Goal: Information Seeking & Learning: Learn about a topic

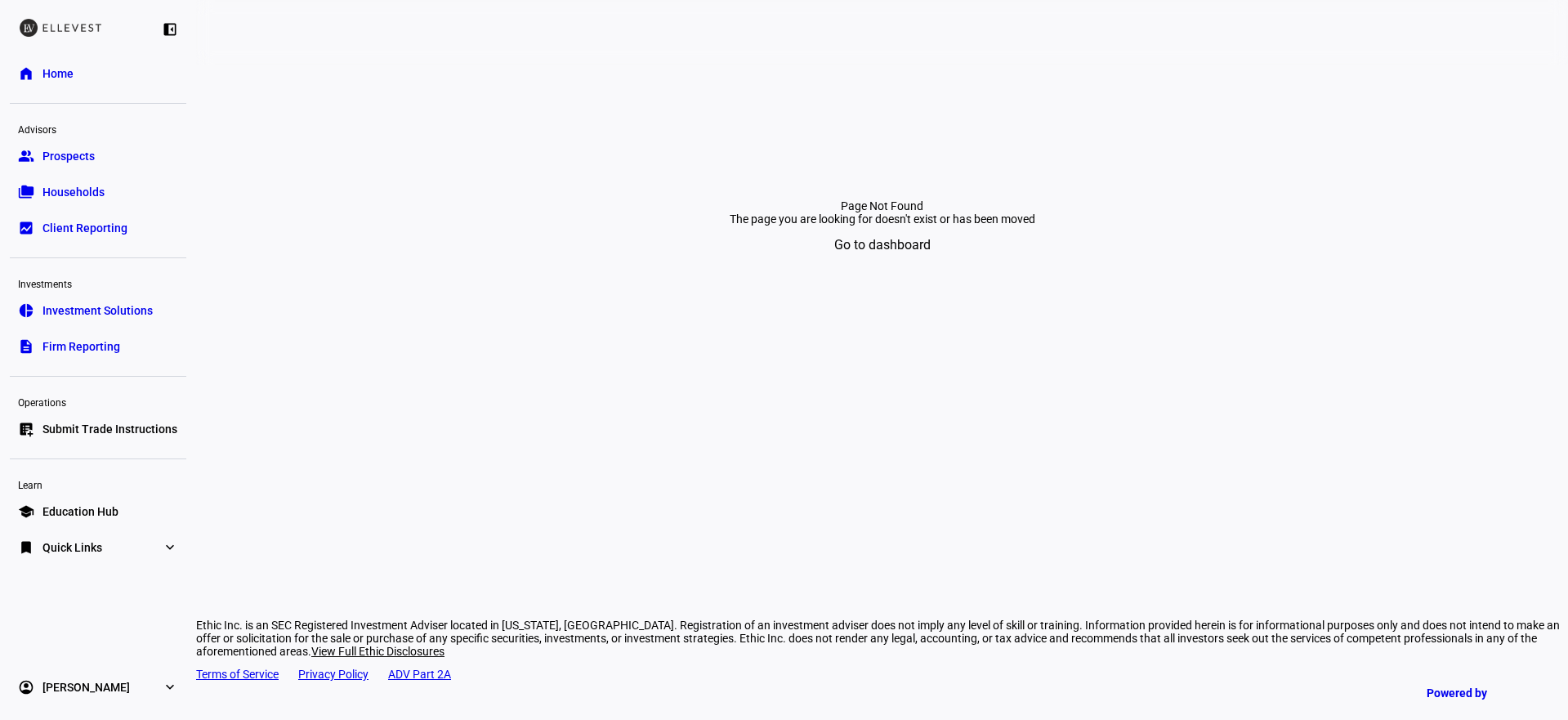
click at [106, 347] on span "Firm Reporting" at bounding box center [81, 346] width 78 height 17
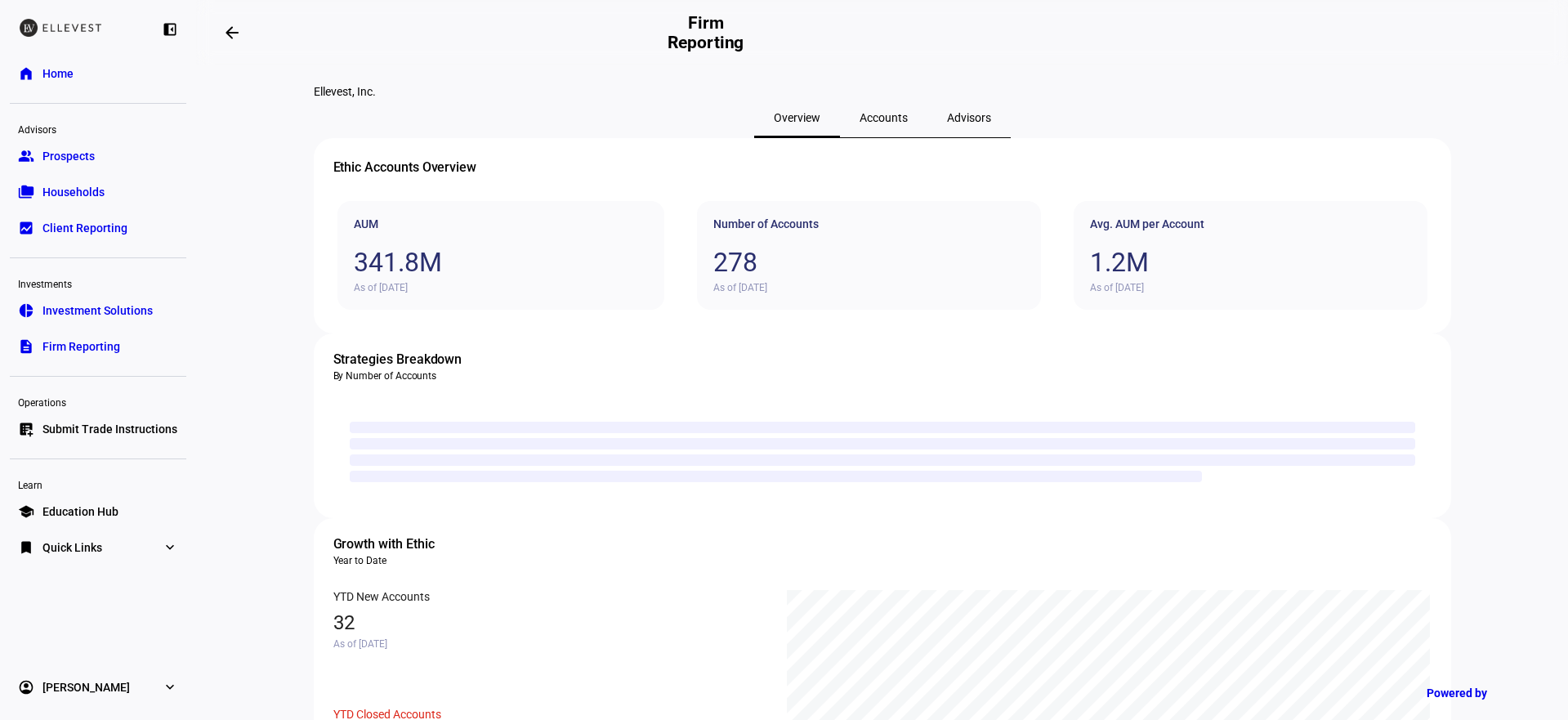
click at [871, 124] on span "Accounts" at bounding box center [884, 118] width 48 height 12
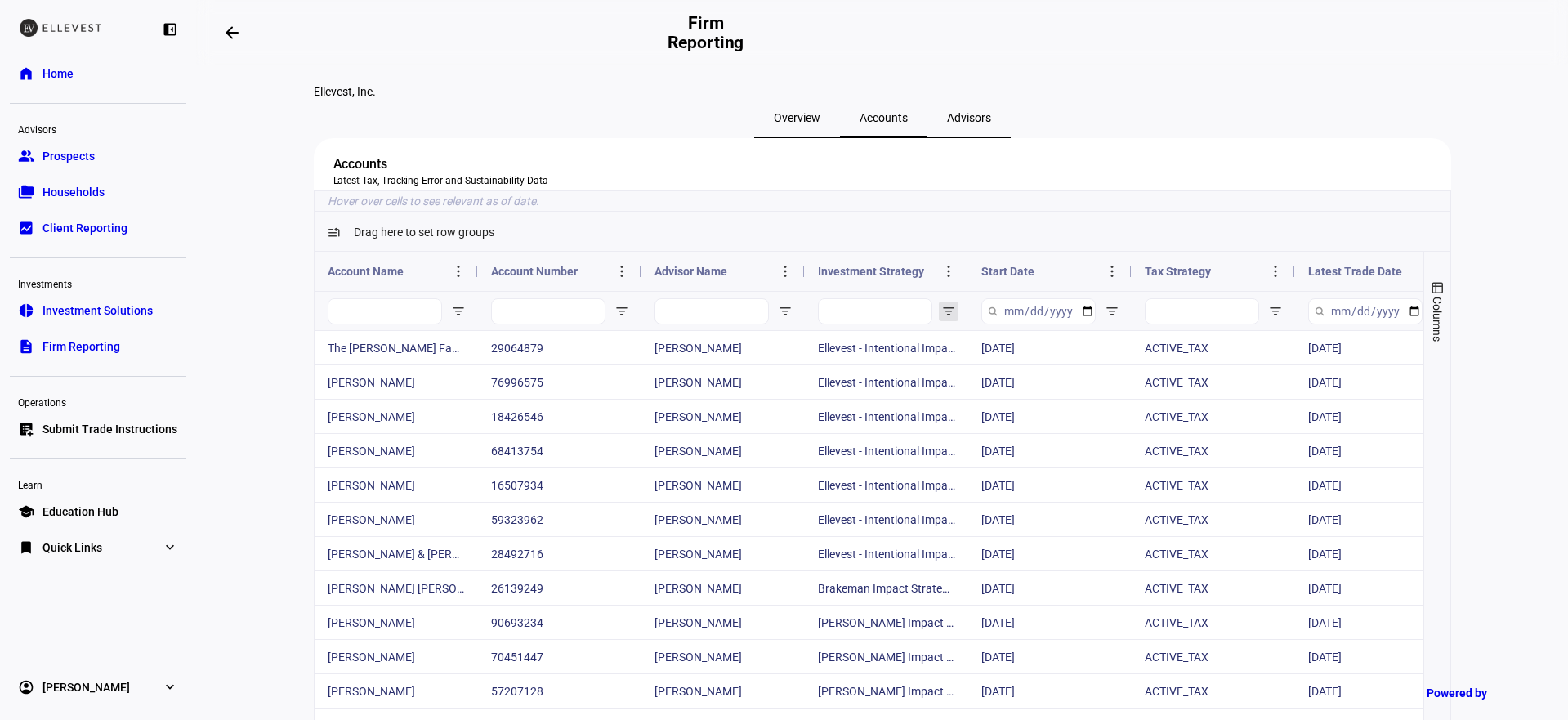
click at [944, 318] on span "Open Filter Menu" at bounding box center [948, 311] width 13 height 13
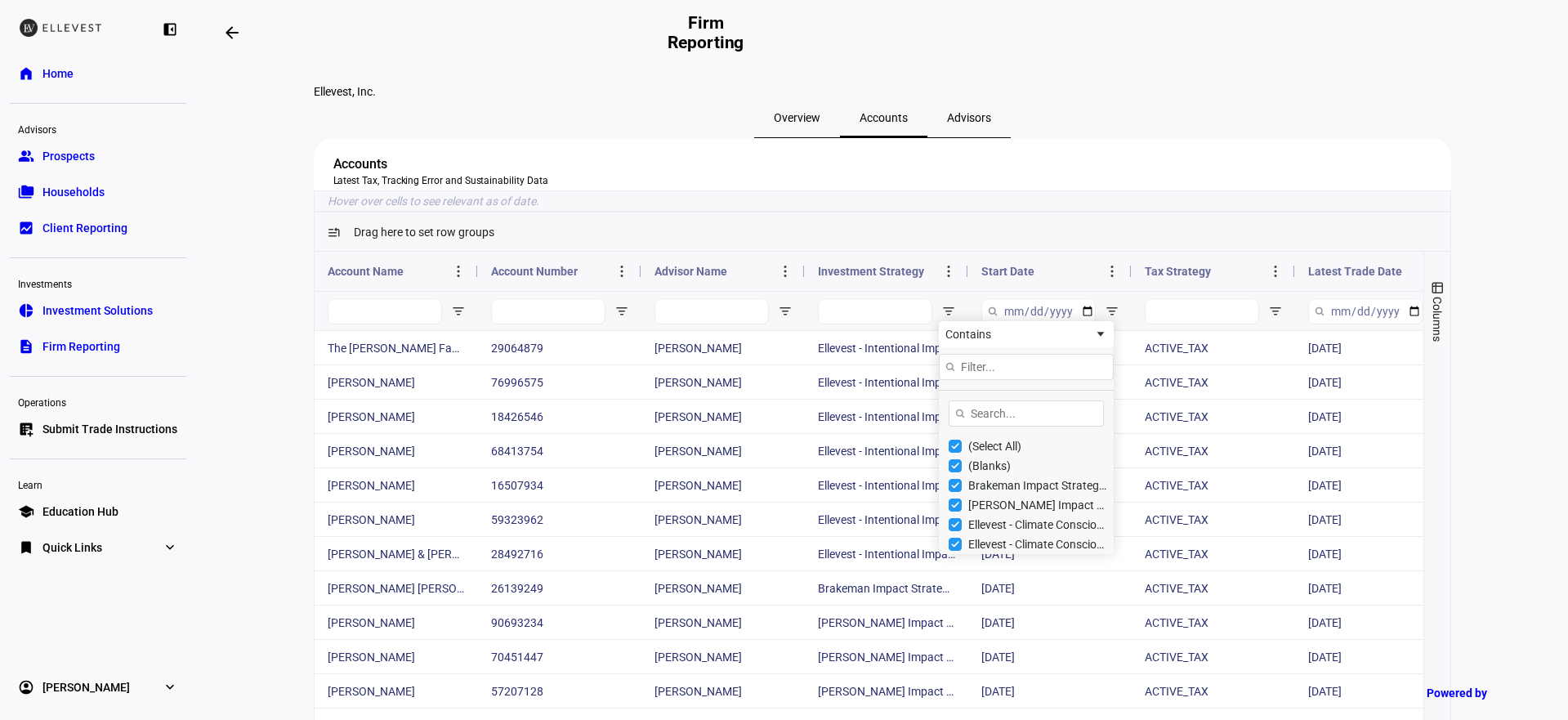
click at [997, 453] on div "(Select All)" at bounding box center [1038, 446] width 139 height 13
checkbox input "false"
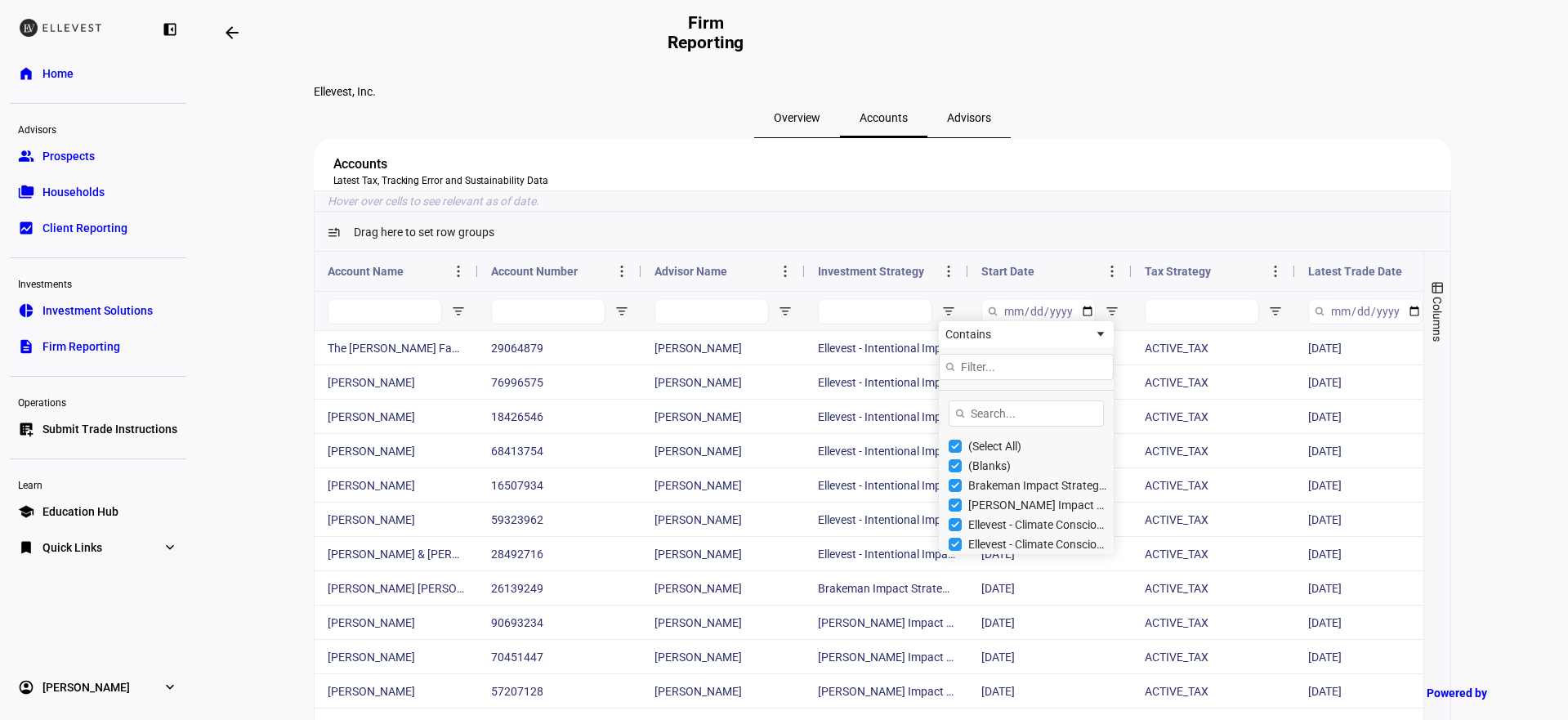
type input "(0)"
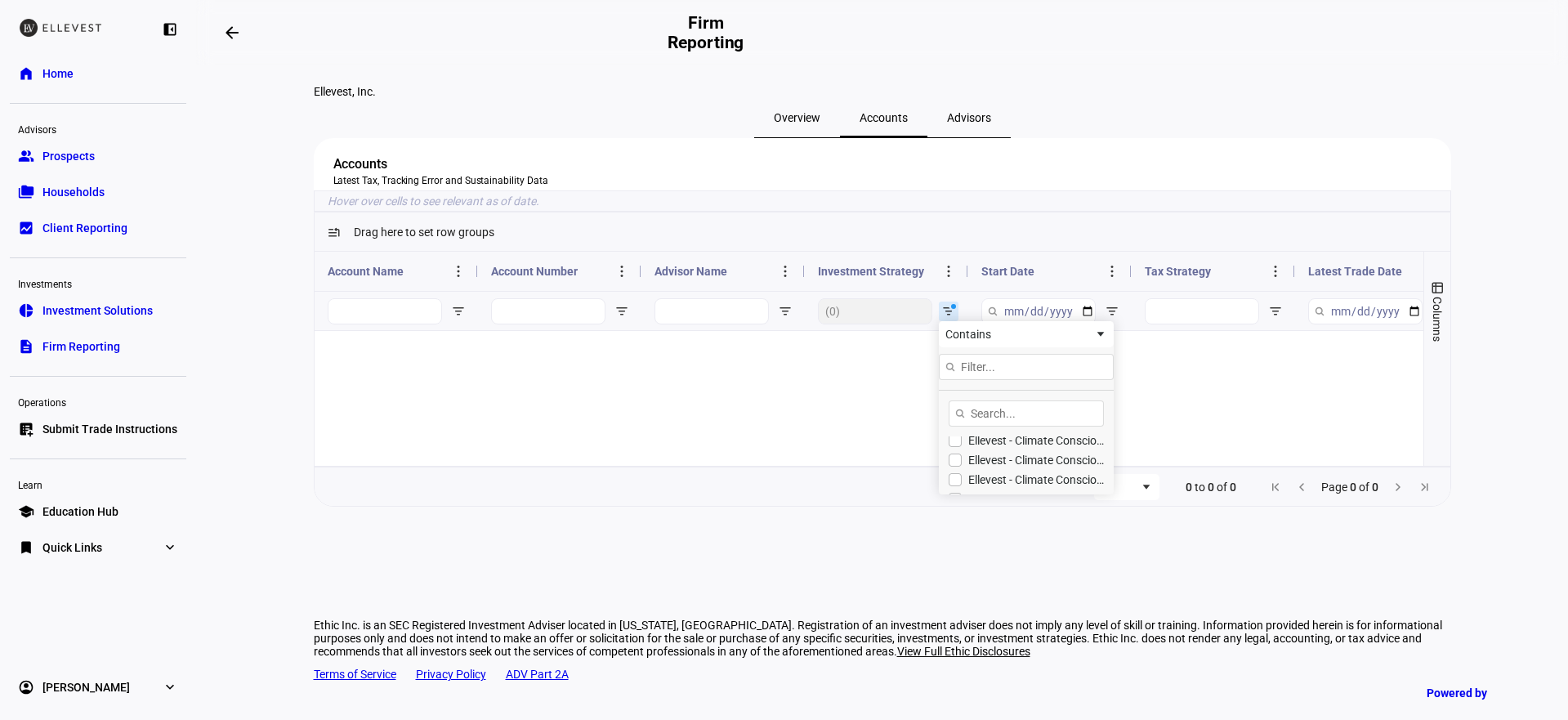
scroll to position [86, 0]
click at [1022, 485] on div "Ellevest - Climate Conscious Impact Strategy - Global" at bounding box center [1038, 478] width 139 height 13
checkbox input "true"
type input "(1) Ellevest - Climate Conscious Impact Strategy - Global"
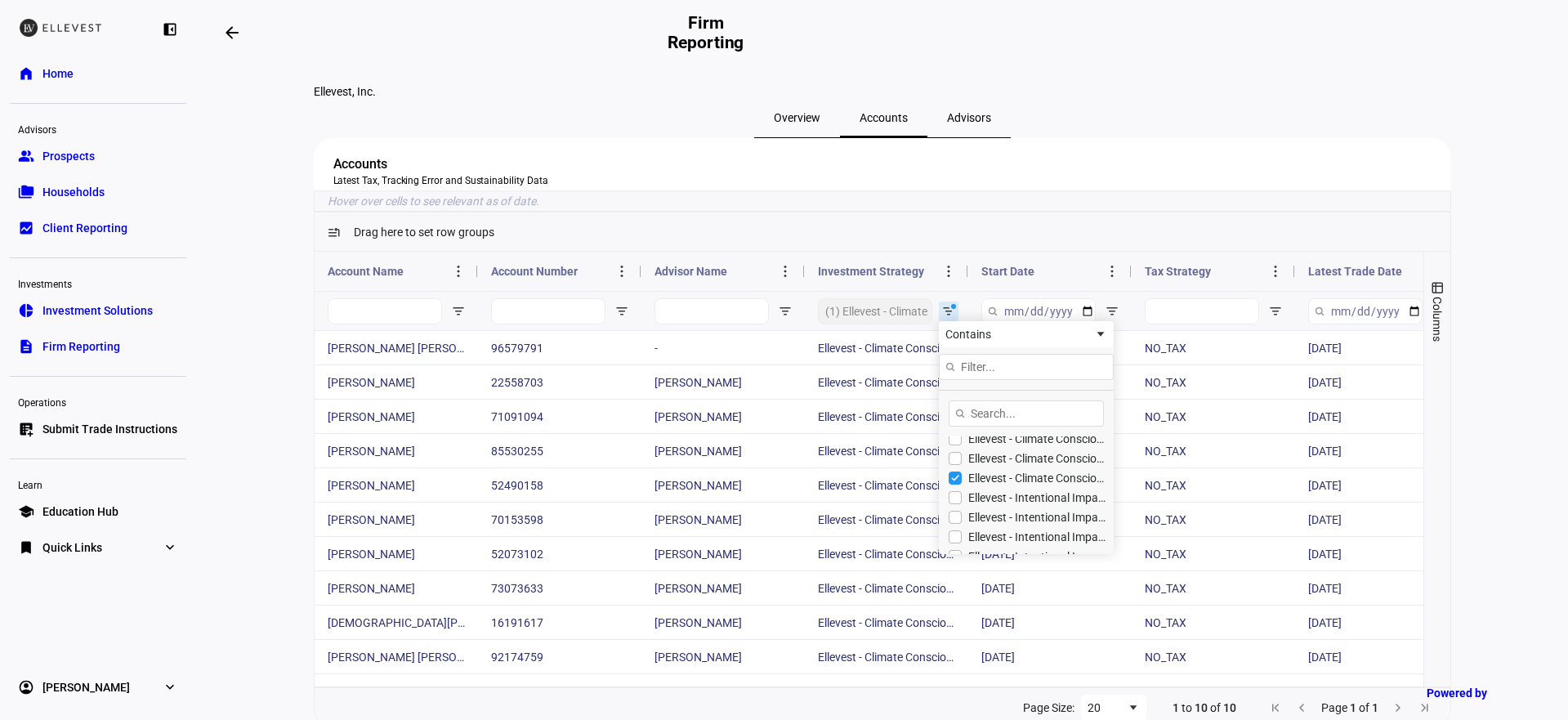
click at [1021, 469] on div "Ellevest - Climate Conscious Impact Strategy - Active Tax - High TE - Global" at bounding box center [1031, 459] width 165 height 20
click at [1021, 465] on div "Ellevest - Climate Conscious Impact Strategy - Active Tax - High TE - Global" at bounding box center [1038, 458] width 139 height 13
checkbox input "true"
type input "(2) Ellevest - Climate Conscious Impact Strategy - Global,Ellevest - Climate Co…"
click at [1021, 446] on div "Ellevest - Climate Conscious Impact Strategy - Active Tax - Global" at bounding box center [1038, 438] width 139 height 13
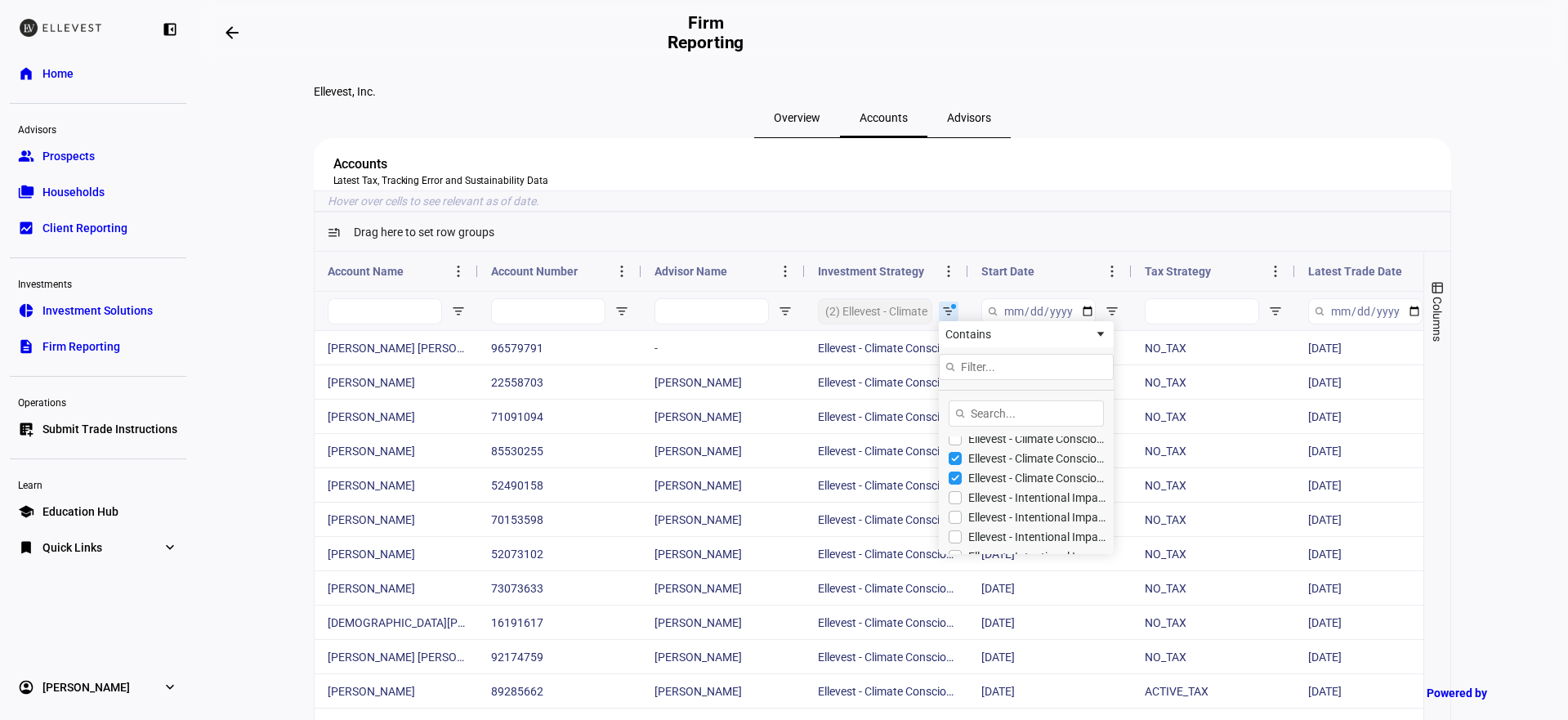
checkbox input "true"
type input "(3) Ellevest - Climate Conscious Impact Strategy - Global,Ellevest - Climate Co…"
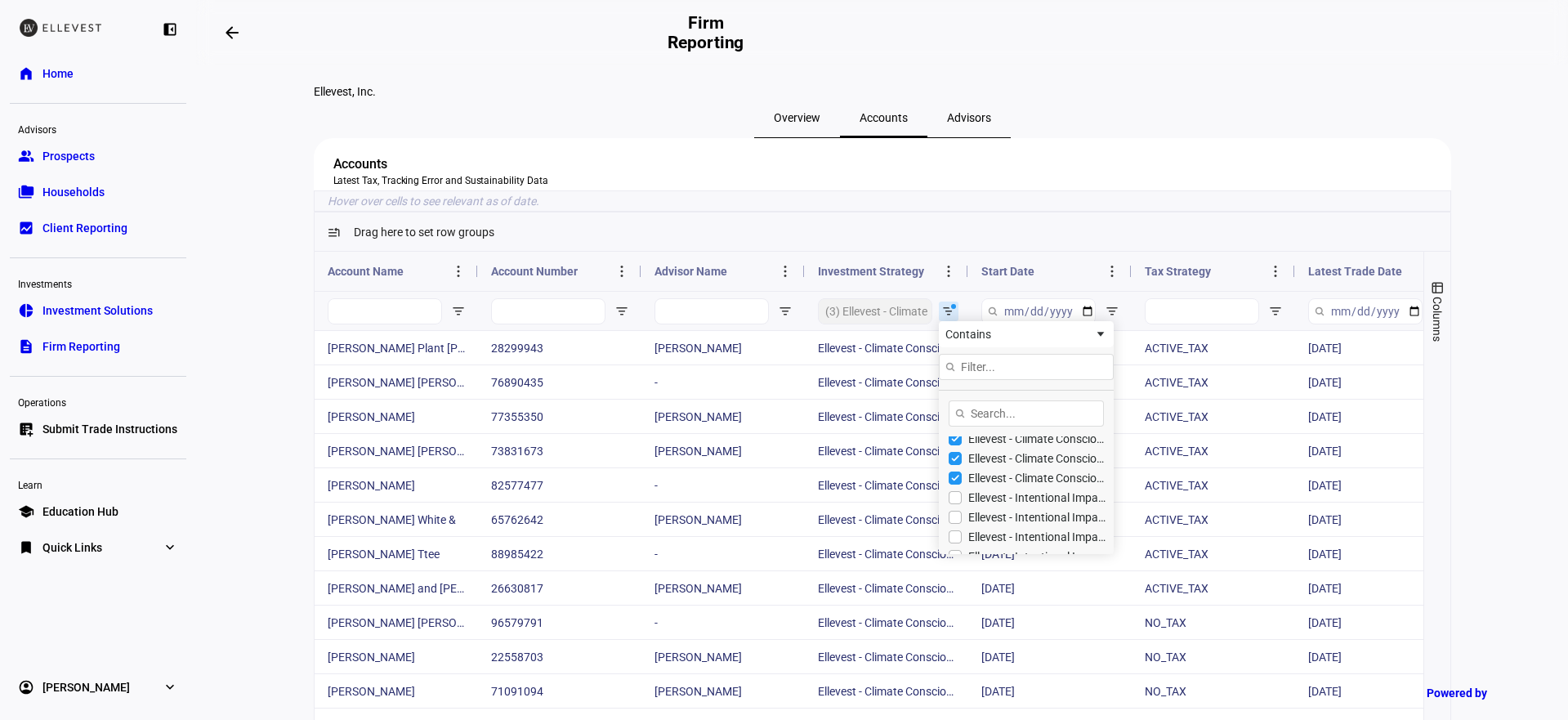
scroll to position [78, 0]
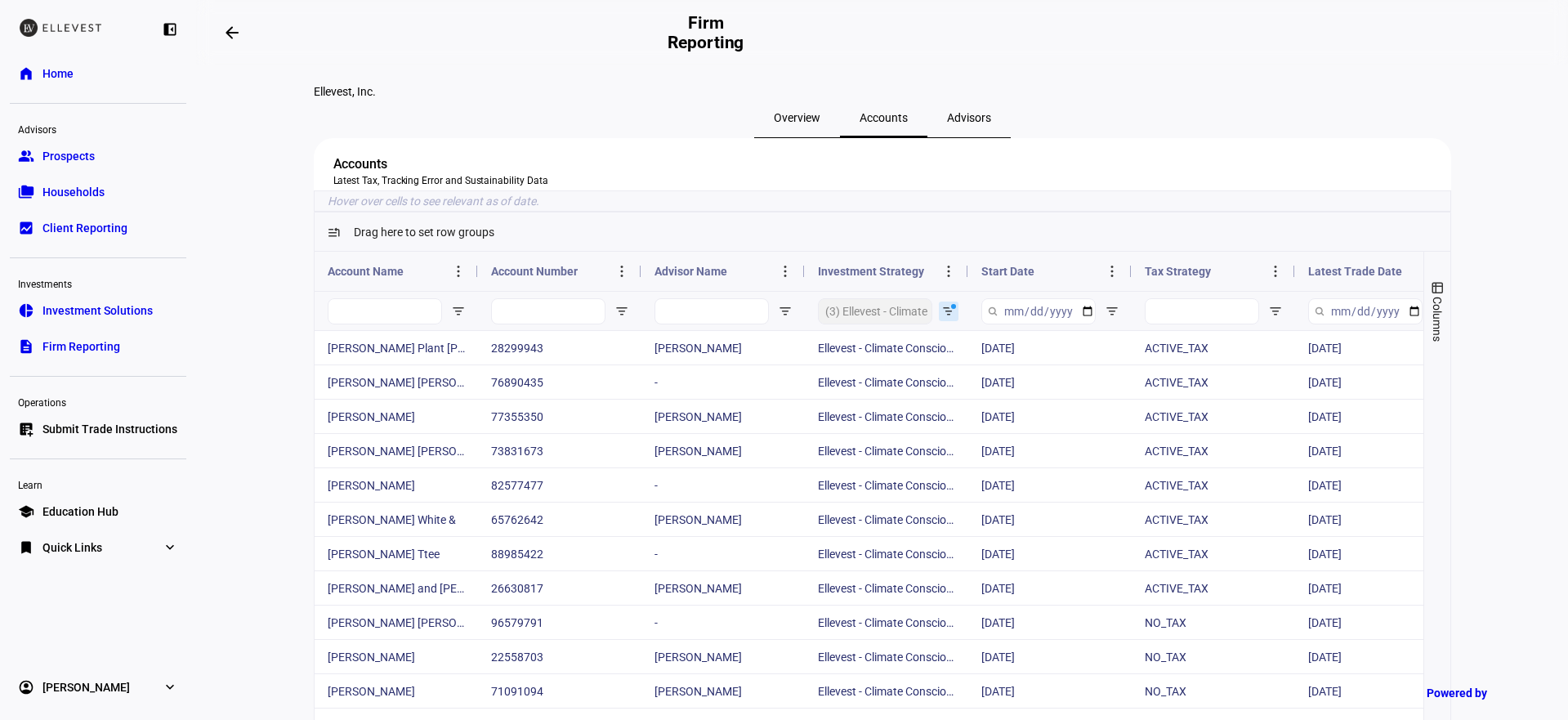
click at [1016, 191] on div "Accounts Latest Tax, Tracking Error and Sustainability Data" at bounding box center [882, 164] width 1138 height 52
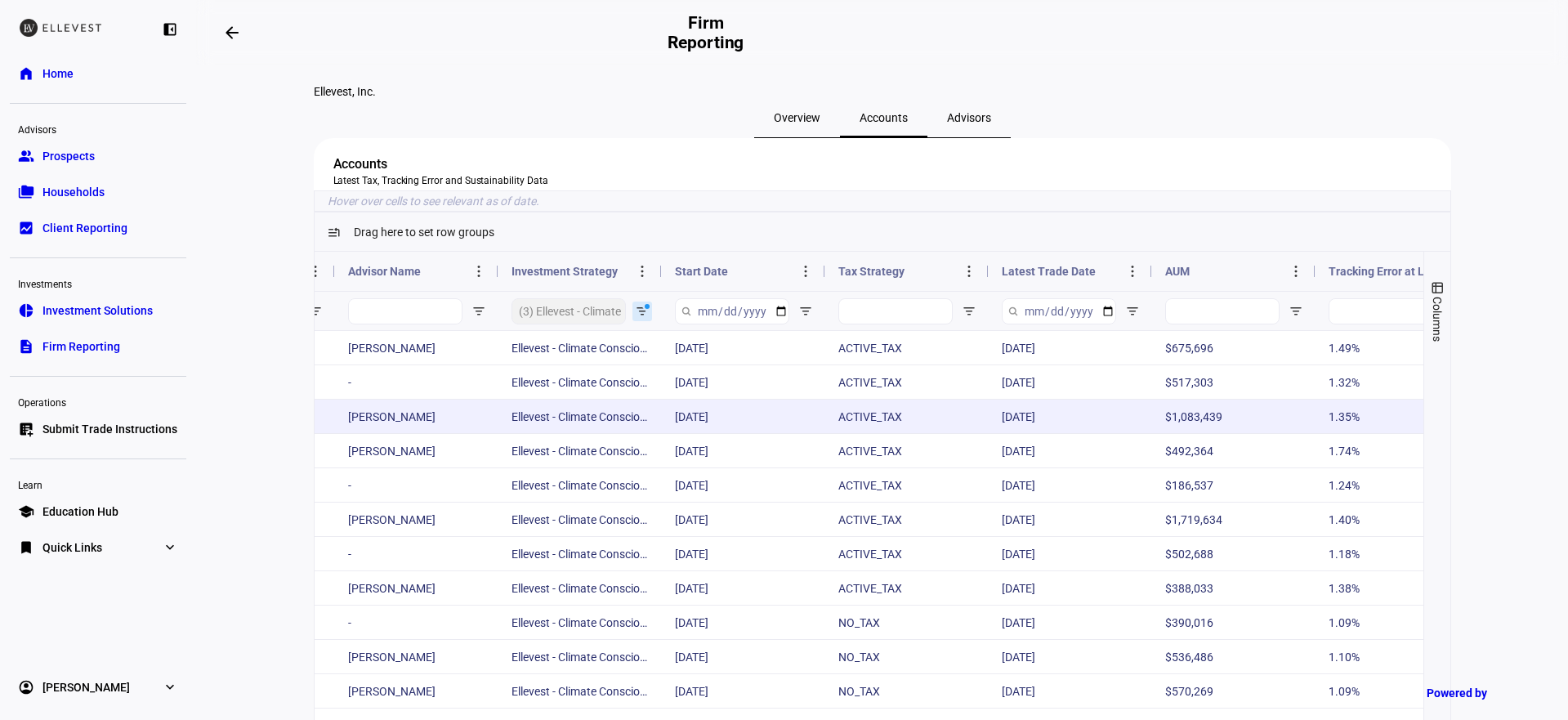
scroll to position [0, 0]
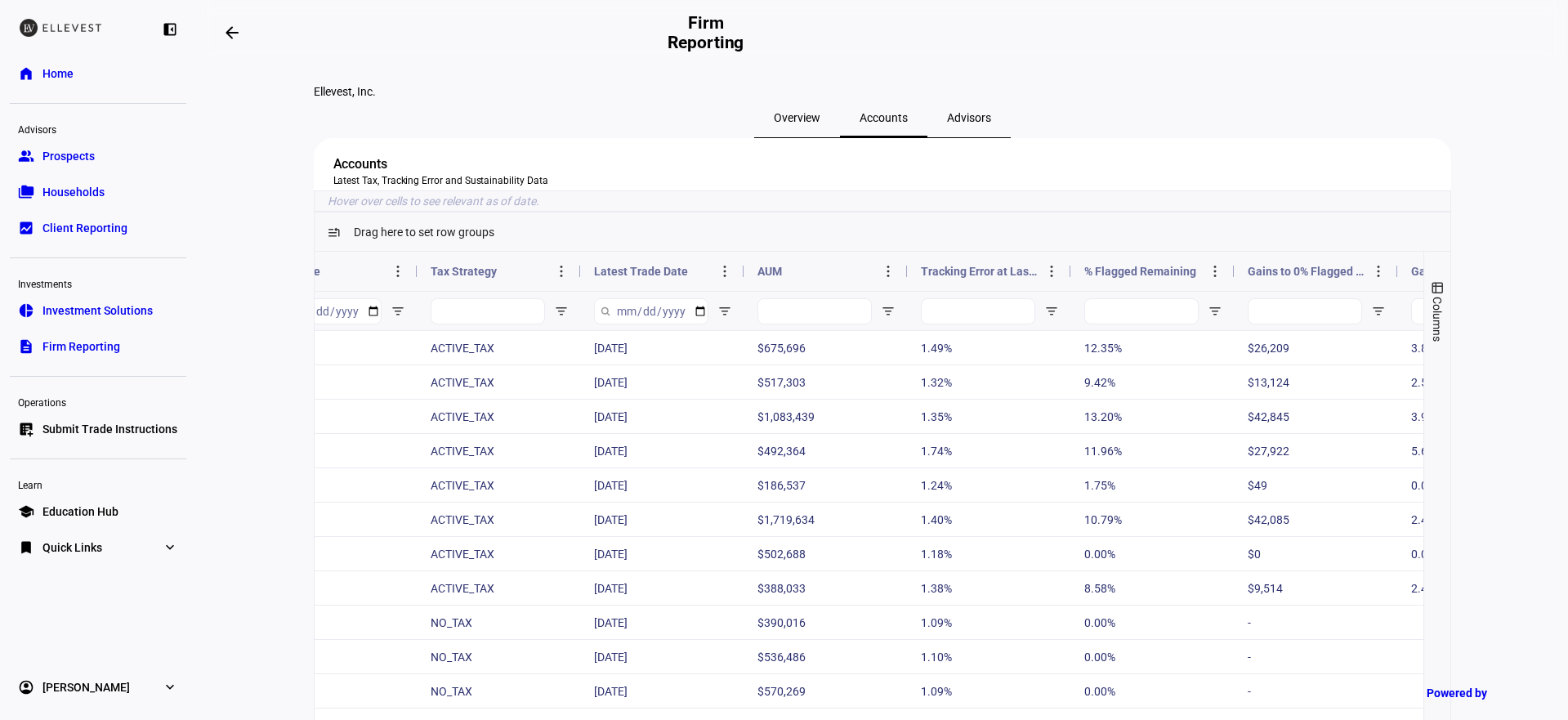
click at [1007, 278] on span "Tracking Error at Last Trade" at bounding box center [980, 271] width 118 height 13
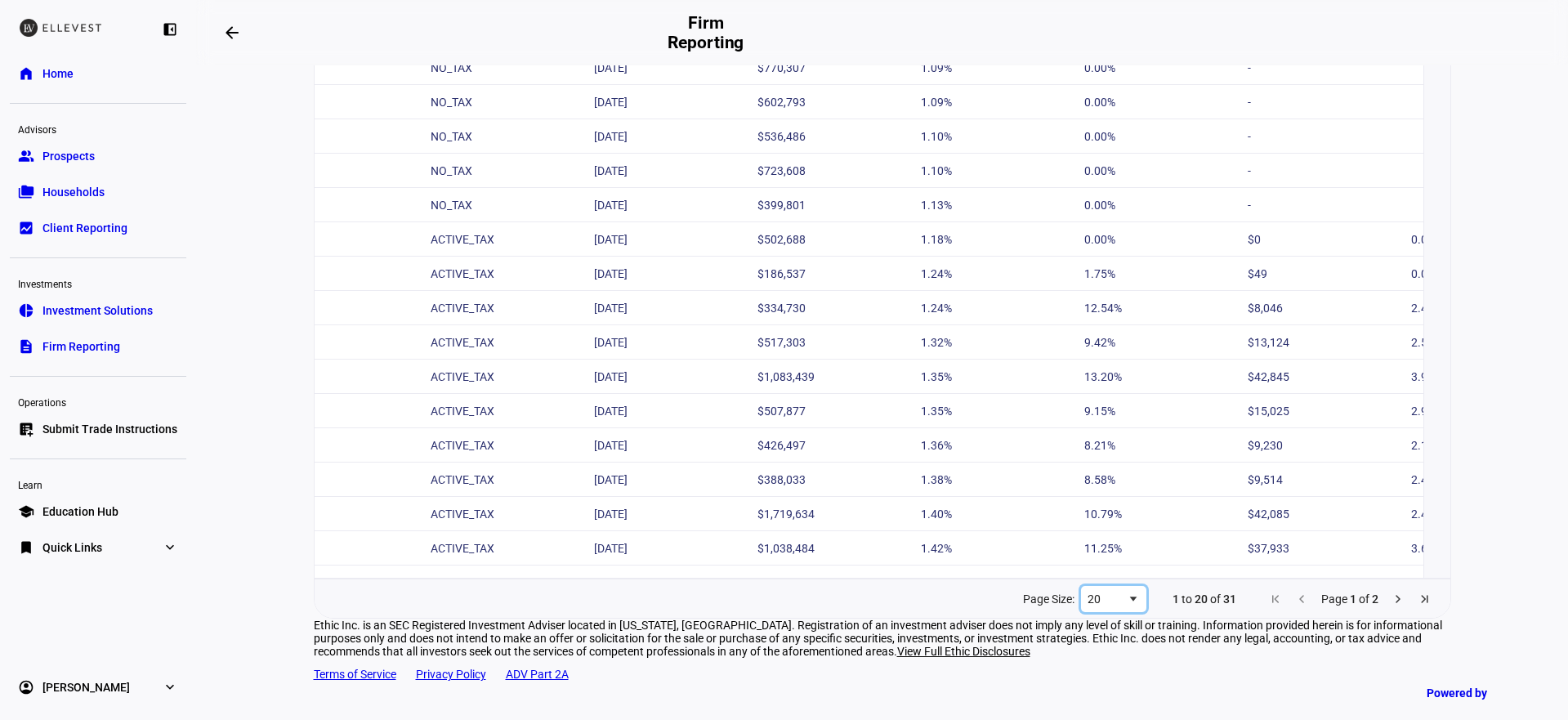
click at [1127, 592] on span "Page Size" at bounding box center [1133, 598] width 13 height 13
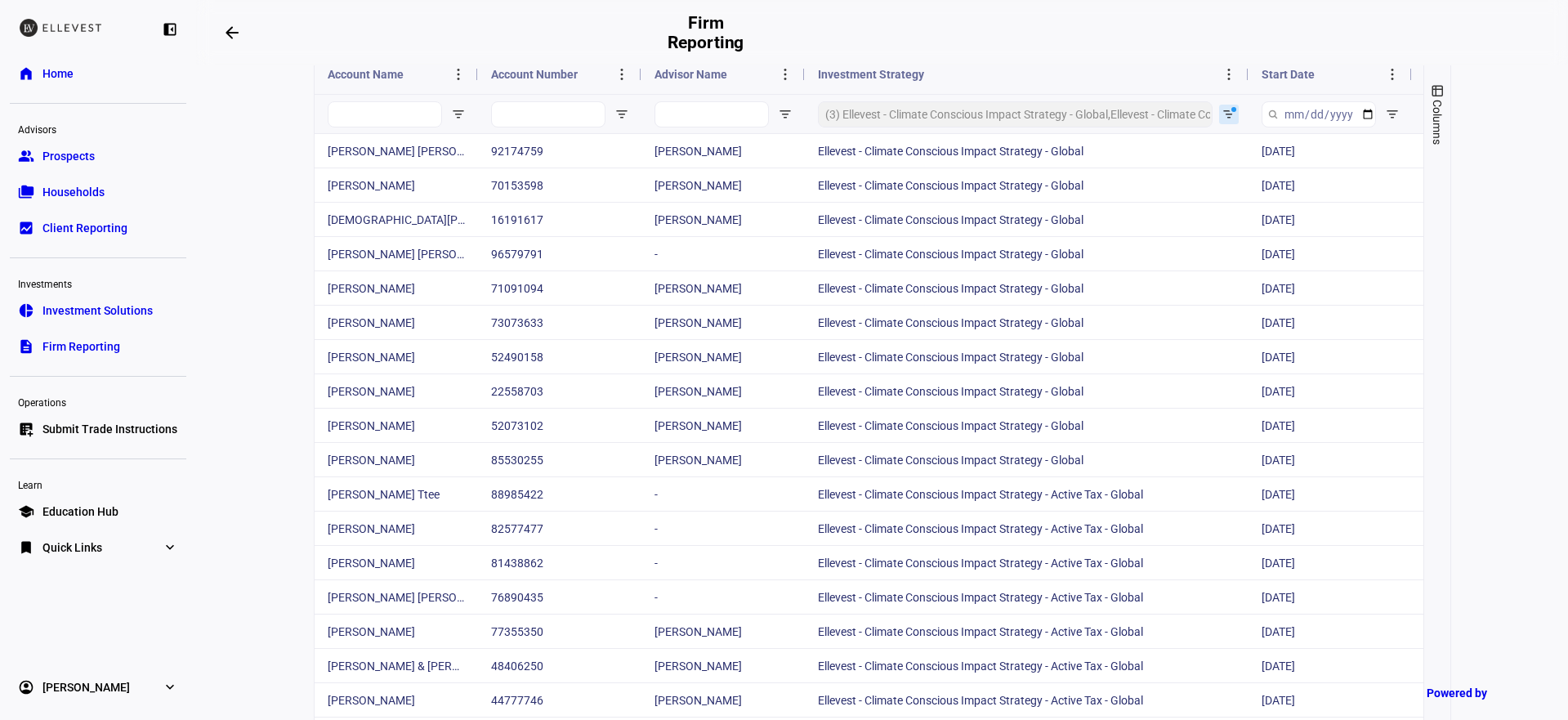
drag, startPoint x: 960, startPoint y: 139, endPoint x: 1241, endPoint y: 200, distance: 287.5
click at [1241, 200] on div "Investment Strategy Start Date Tax Strategy" at bounding box center [869, 632] width 1109 height 1156
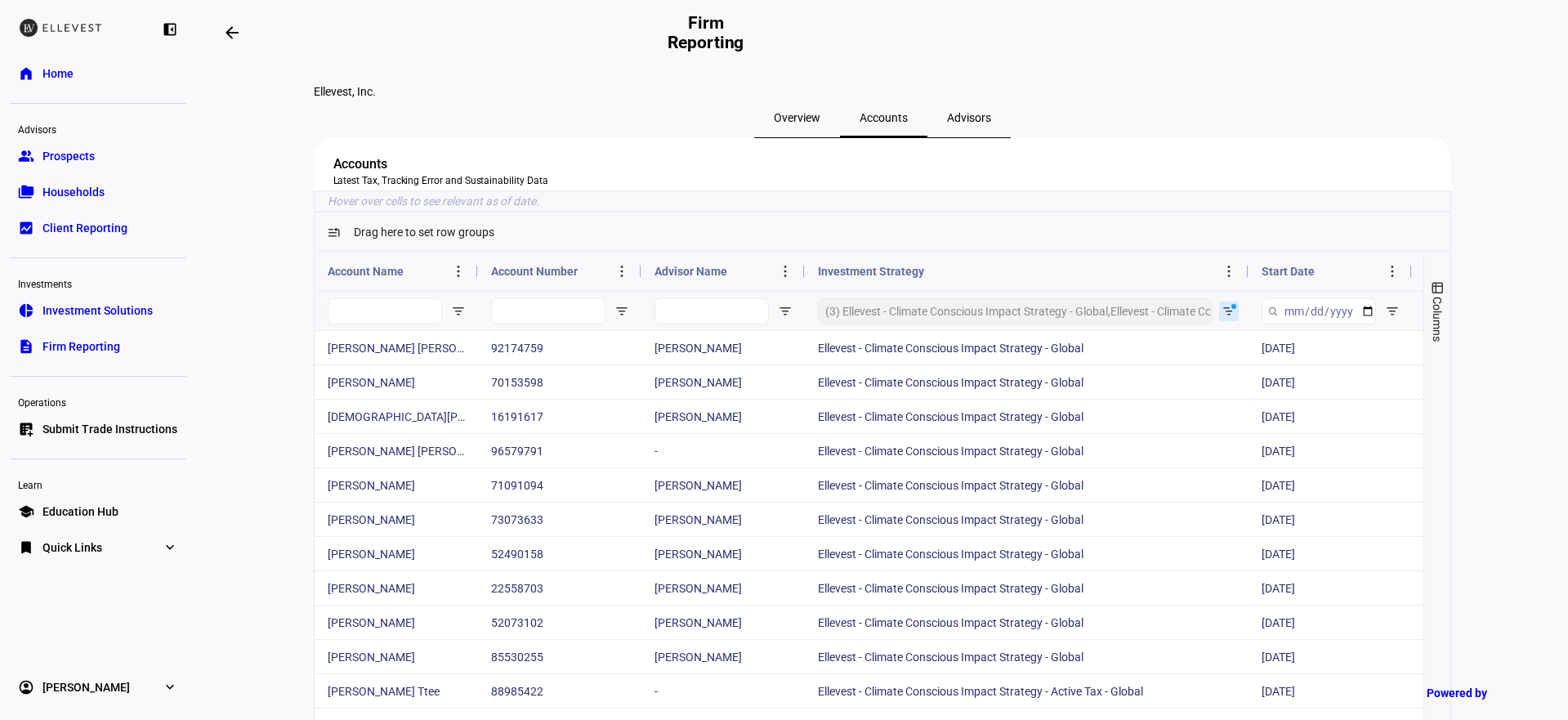
click at [169, 550] on eth-mat-symbol "expand_more" at bounding box center [170, 548] width 17 height 17
click at [169, 549] on eth-mat-symbol "expand_more" at bounding box center [170, 548] width 17 height 17
click at [183, 548] on link "bookmark Quick Links expand_more" at bounding box center [98, 547] width 177 height 33
click at [117, 632] on div "left_panel_close home Home Advisors group Prospects folder_copy Households bid_…" at bounding box center [98, 360] width 196 height 720
click at [708, 191] on div "Accounts Latest Tax, Tracking Error and Sustainability Data" at bounding box center [882, 164] width 1138 height 52
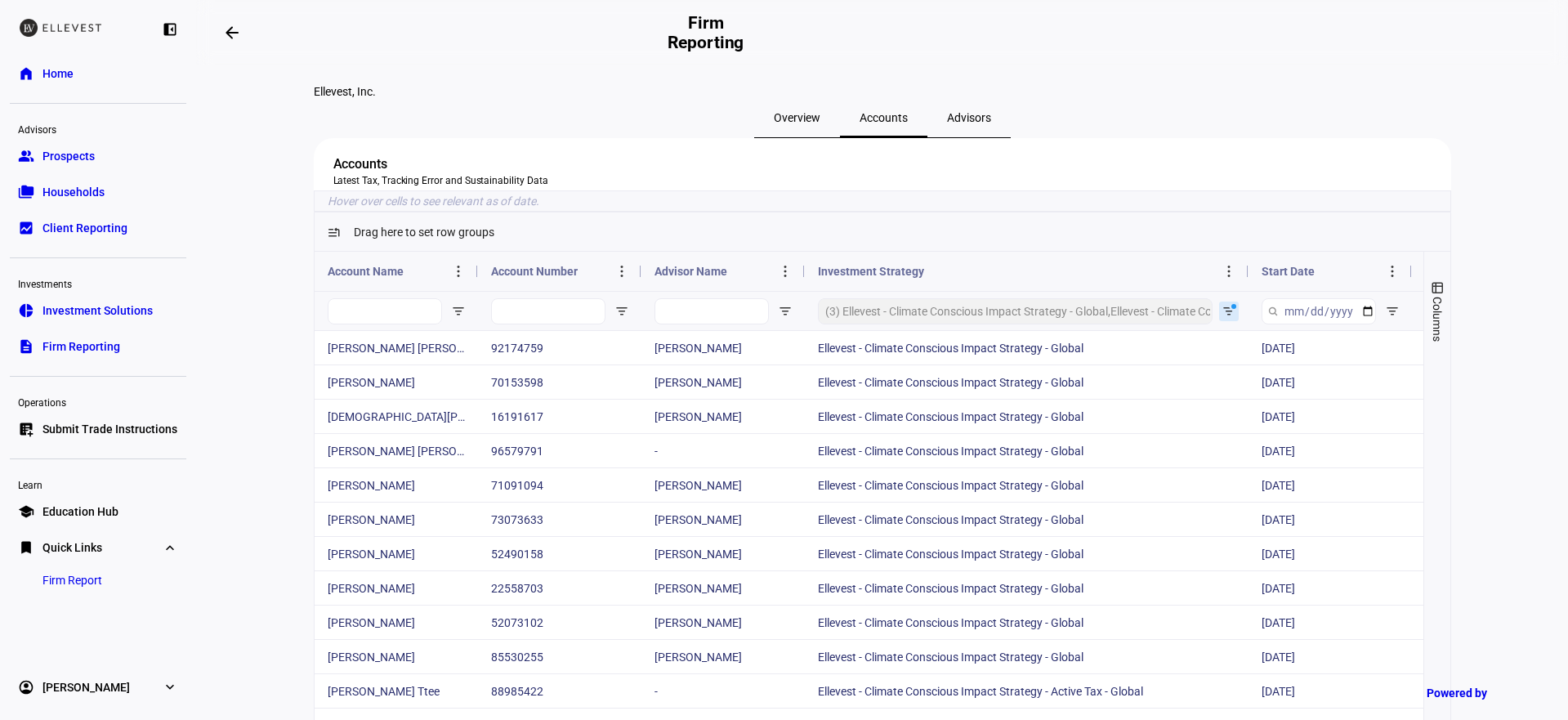
click at [172, 554] on eth-mat-symbol "expand_more" at bounding box center [170, 548] width 17 height 17
click at [172, 540] on eth-mat-symbol "expand_more" at bounding box center [170, 548] width 17 height 17
click at [172, 545] on eth-mat-symbol "expand_more" at bounding box center [170, 548] width 17 height 17
click at [148, 546] on link "bookmark Quick Links expand_more" at bounding box center [98, 547] width 177 height 33
click at [77, 589] on link "Firm Report" at bounding box center [72, 580] width 86 height 33
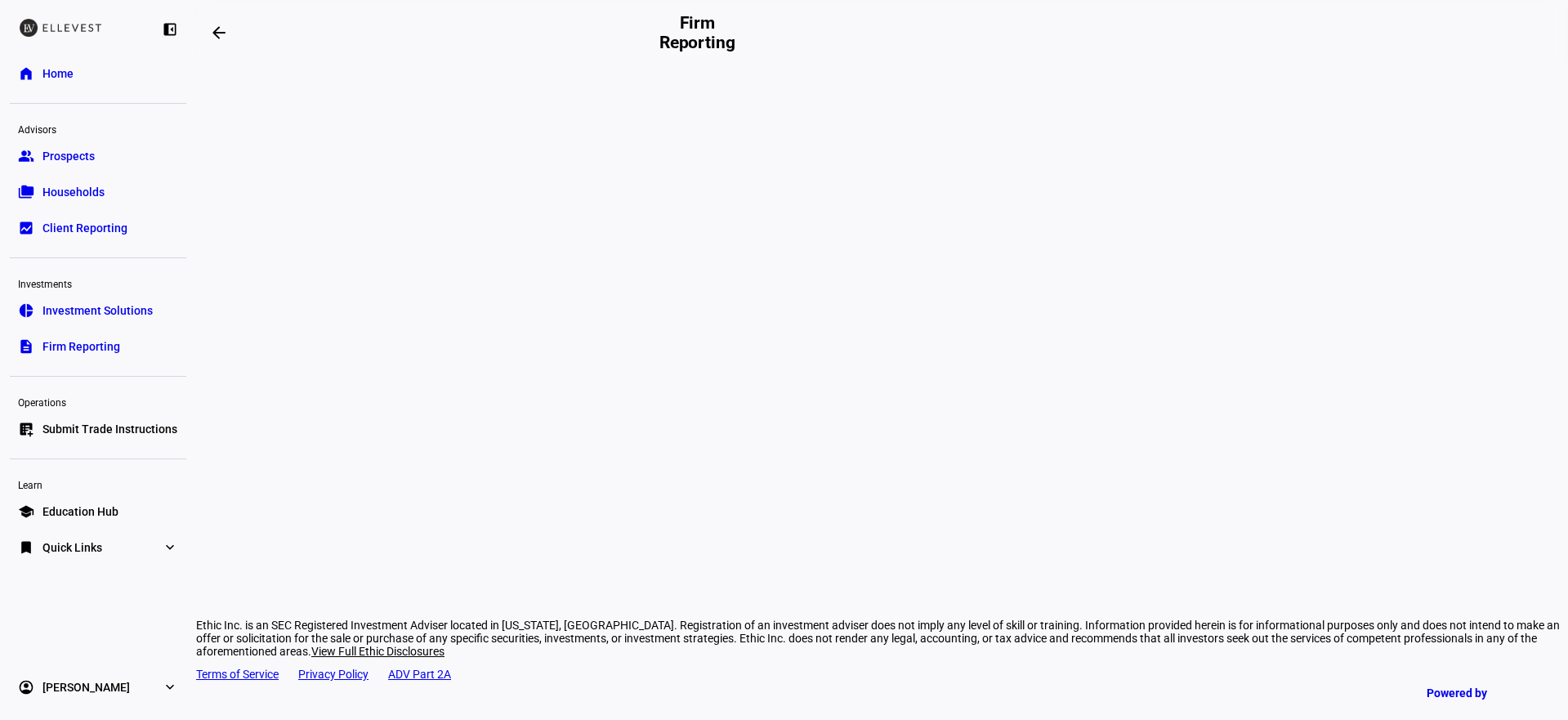
click at [58, 339] on span "Firm Reporting" at bounding box center [81, 346] width 78 height 17
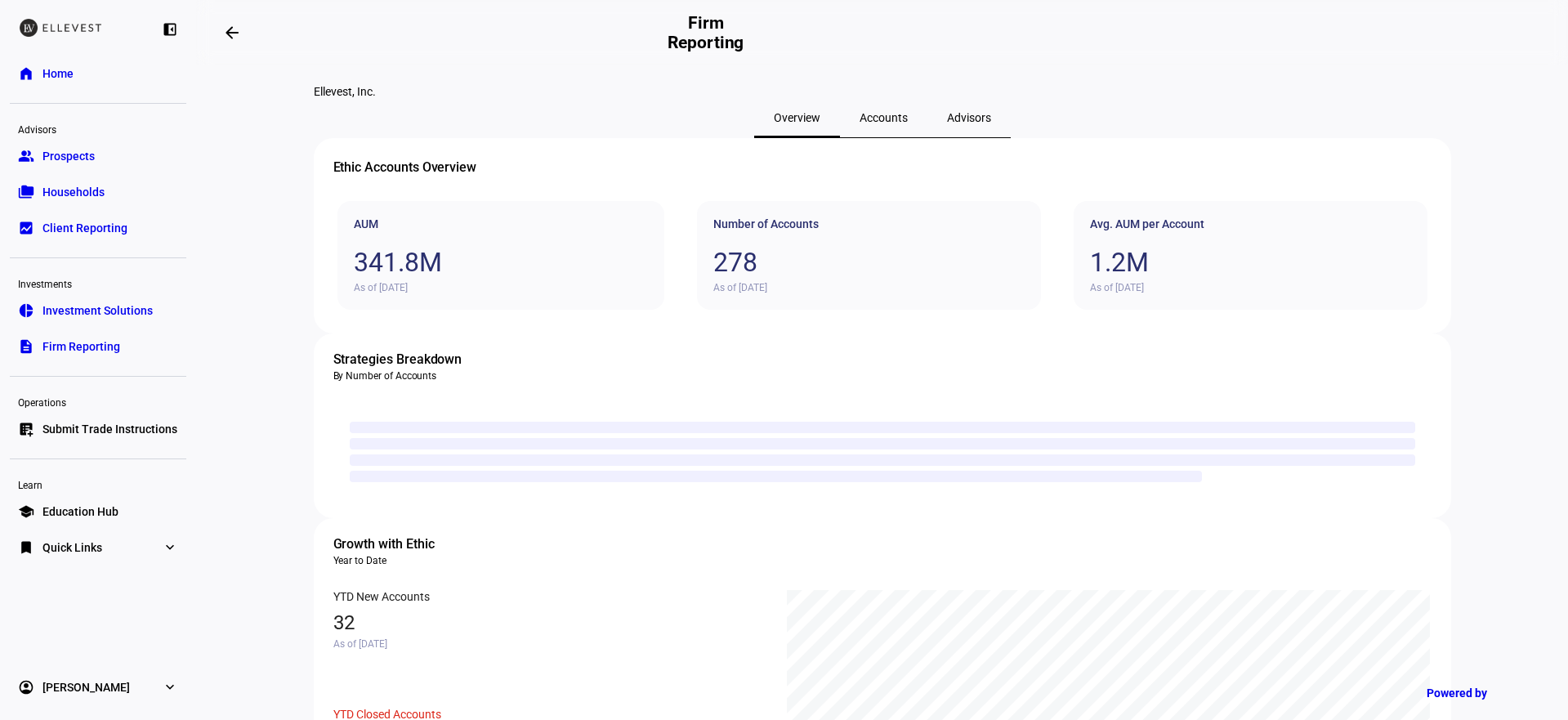
click at [870, 124] on span "Accounts" at bounding box center [884, 118] width 48 height 12
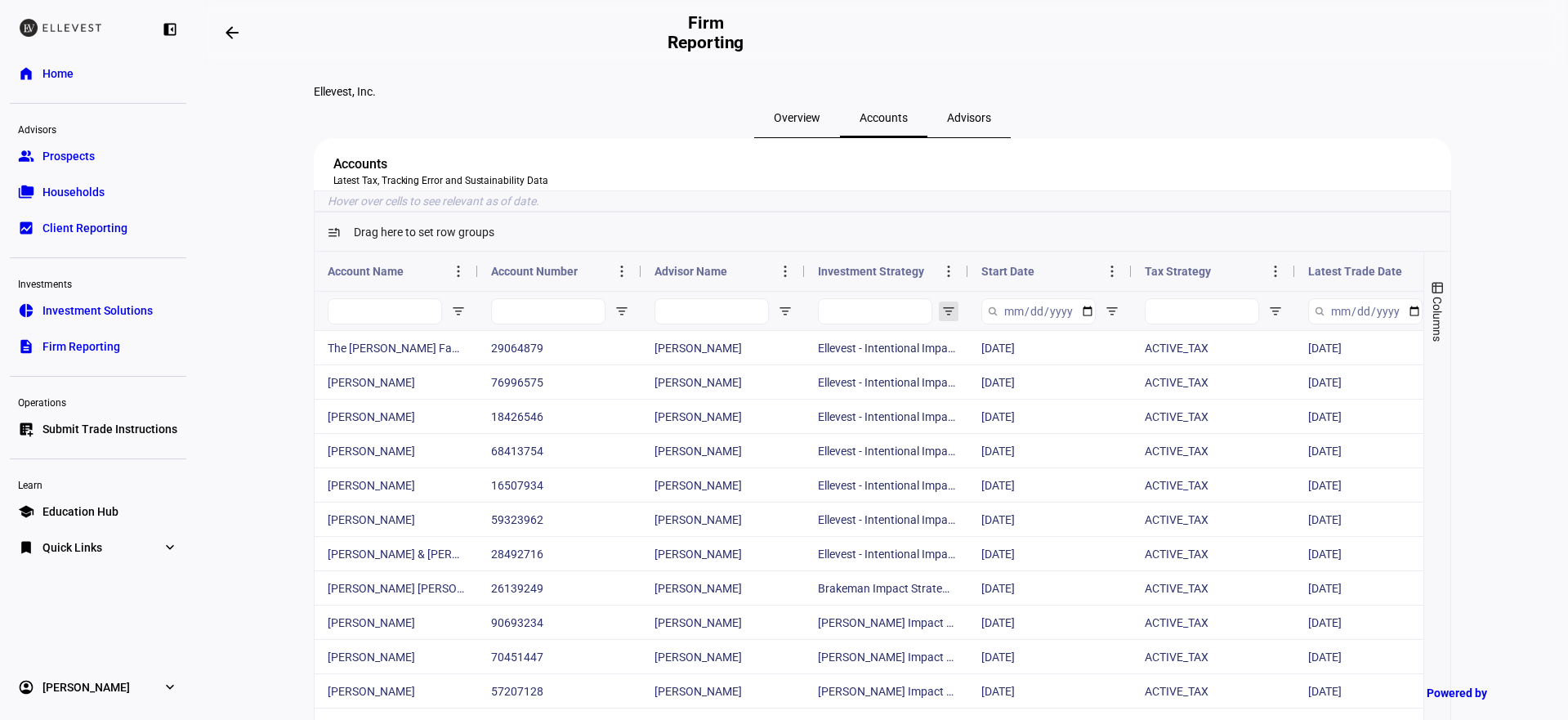
click at [945, 318] on span "Open Filter Menu" at bounding box center [948, 311] width 13 height 13
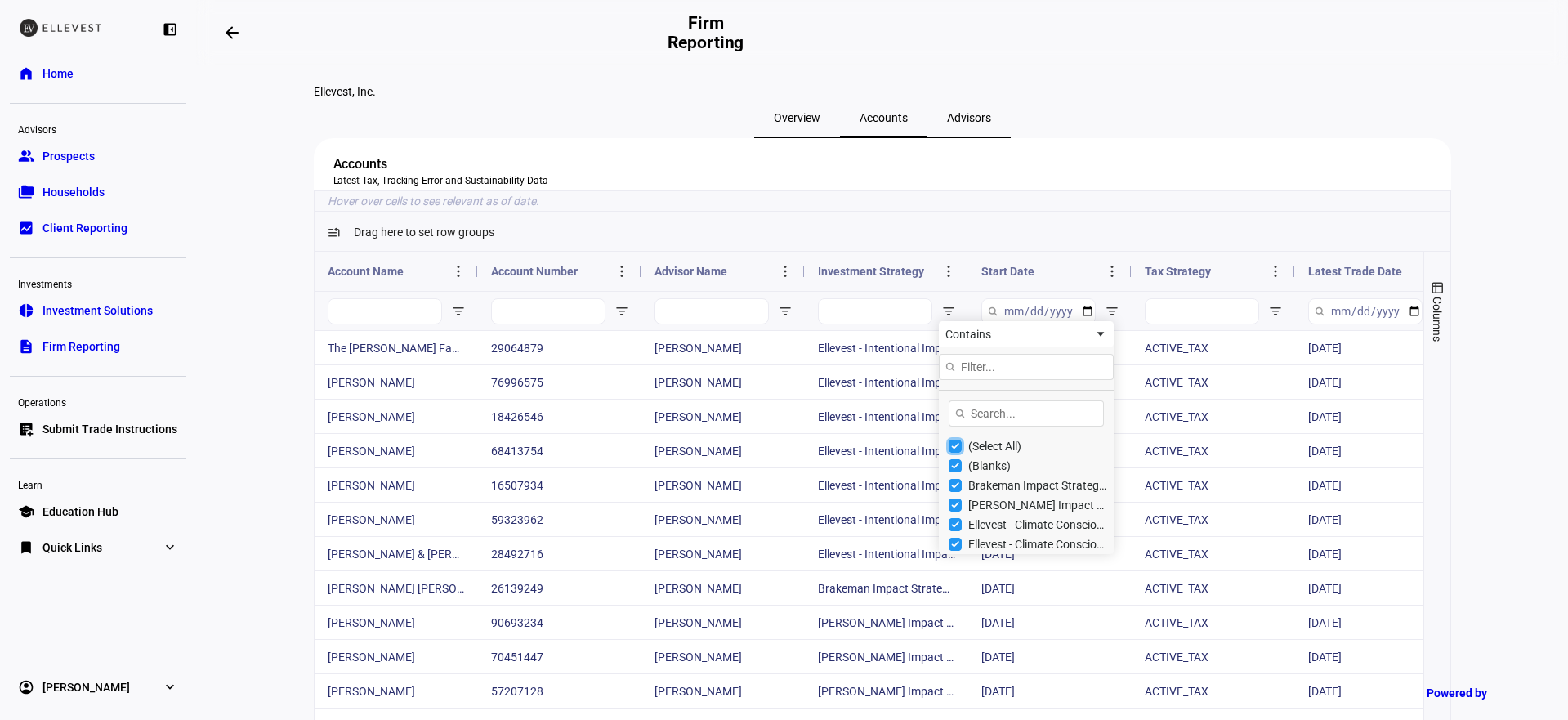
click at [949, 453] on input "Filter List" at bounding box center [955, 446] width 13 height 13
checkbox input "false"
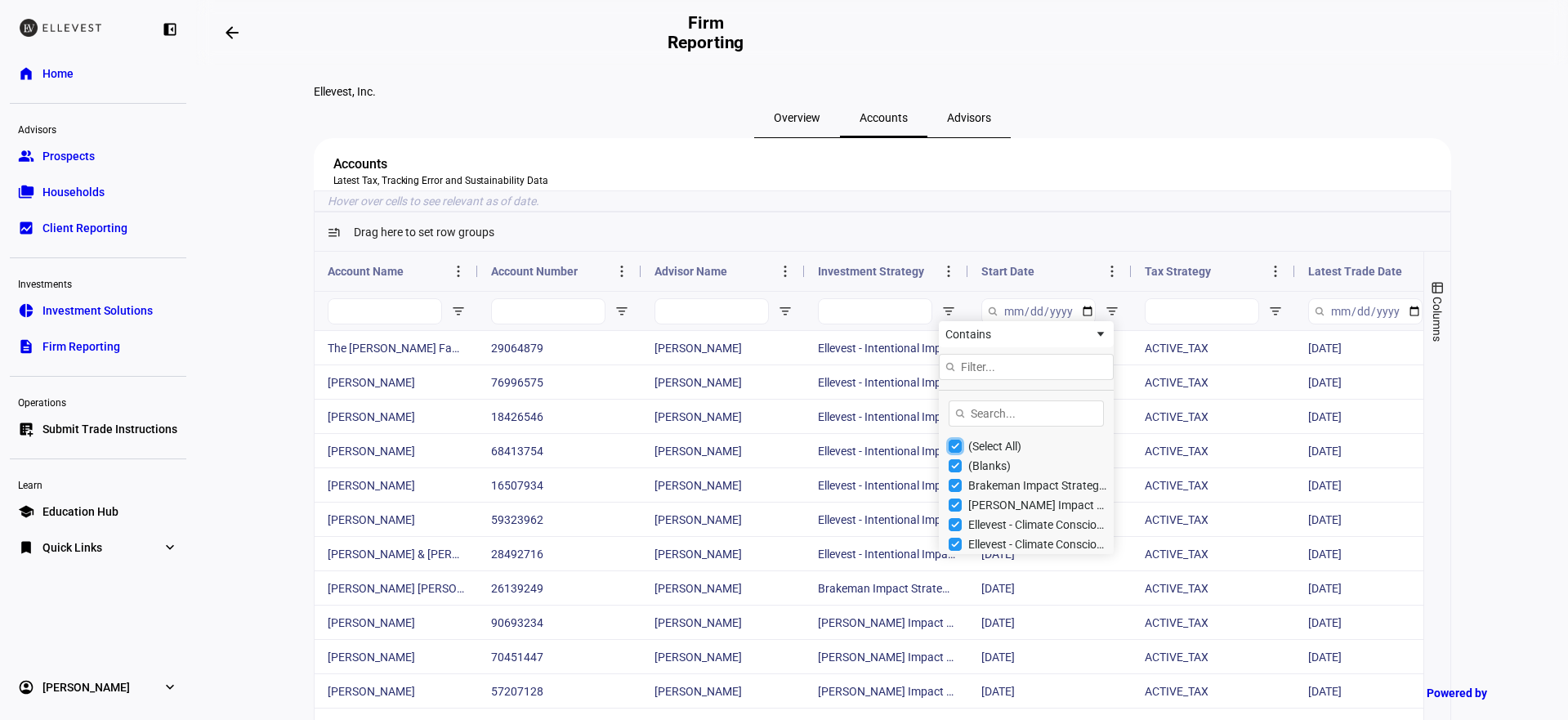
checkbox input "false"
type input "(0)"
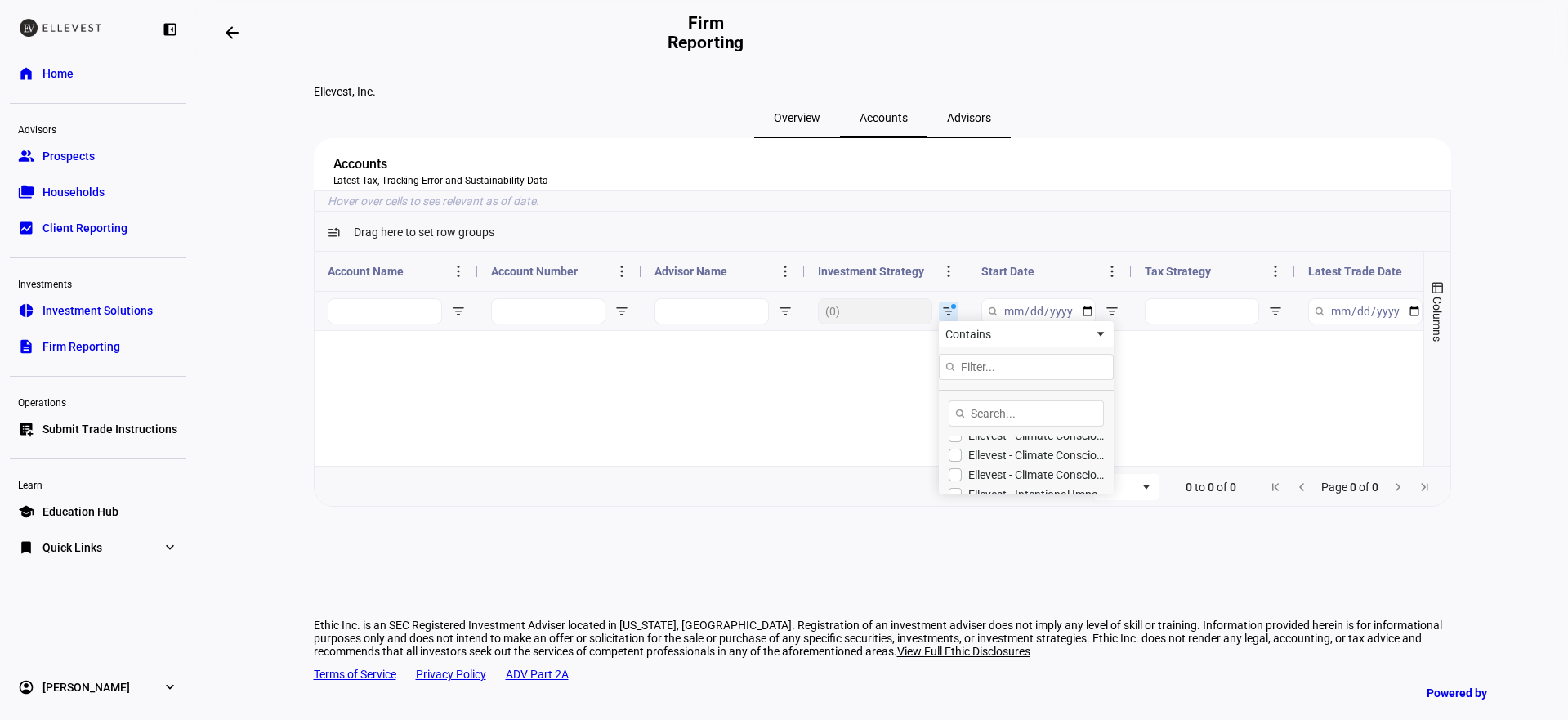
click at [1002, 482] on div "Ellevest - Climate Conscious Impact Strategy - Global" at bounding box center [1038, 475] width 139 height 13
checkbox input "true"
type input "(1) Ellevest - Climate Conscious Impact Strategy - Global"
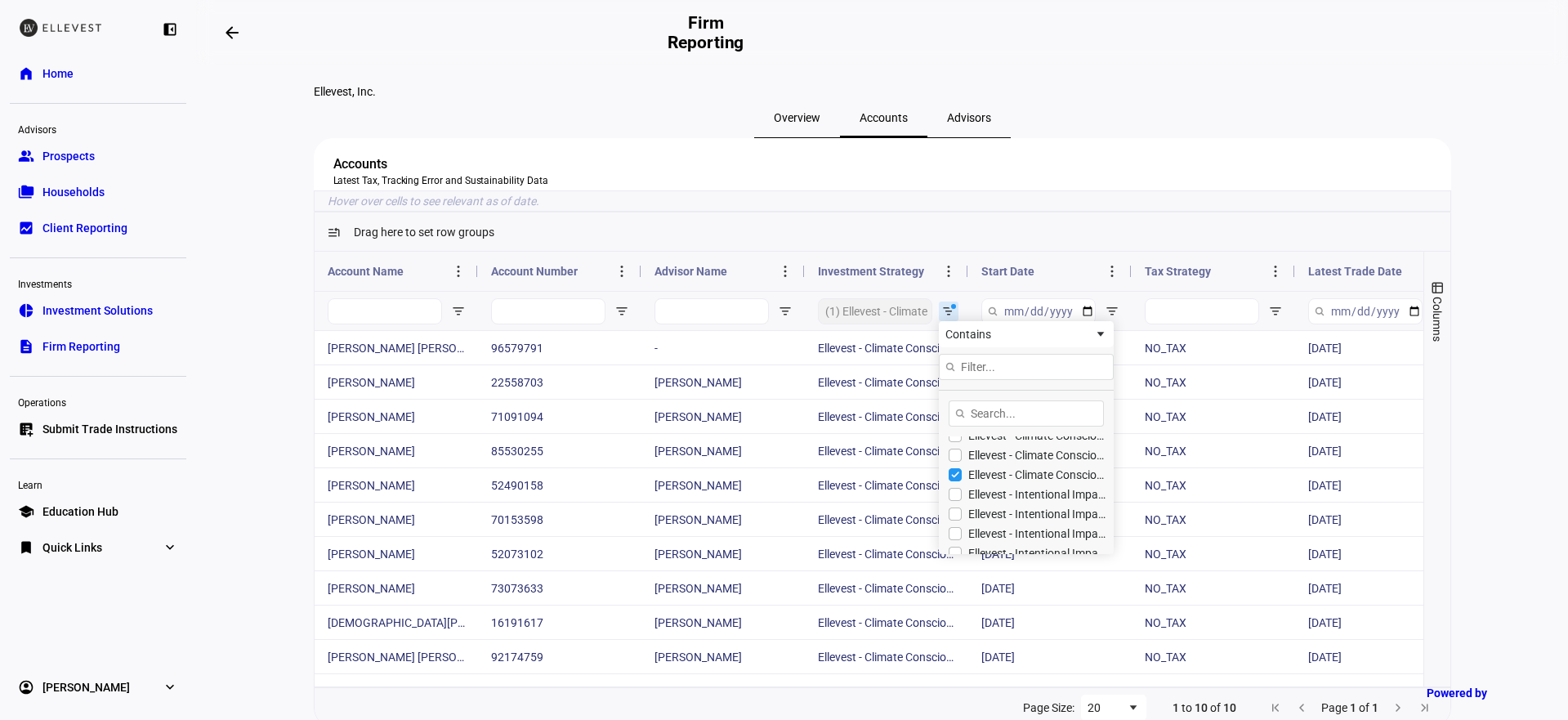
click at [1002, 462] on div "Ellevest - Climate Conscious Impact Strategy - Active Tax - High TE - Global" at bounding box center [1038, 455] width 139 height 13
checkbox input "true"
type input "(2) Ellevest - Climate Conscious Impact Strategy - Global,Ellevest - Climate Co…"
click at [1002, 469] on div "Ellevest - Climate Conscious Impact Strategy - Active Tax - Global" at bounding box center [1038, 461] width 139 height 13
checkbox input "true"
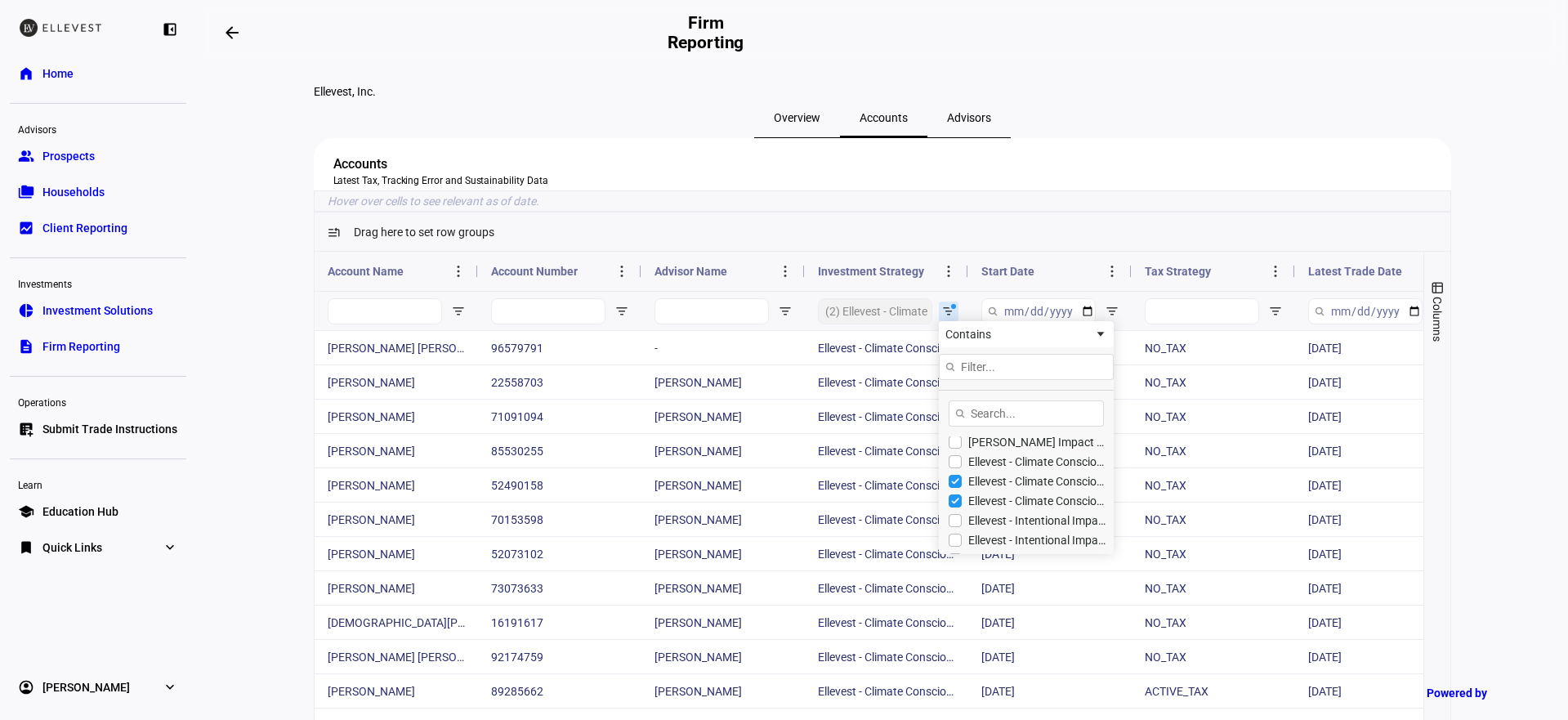
type input "(3) Ellevest - Climate Conscious Impact Strategy - Global,Ellevest - Climate Co…"
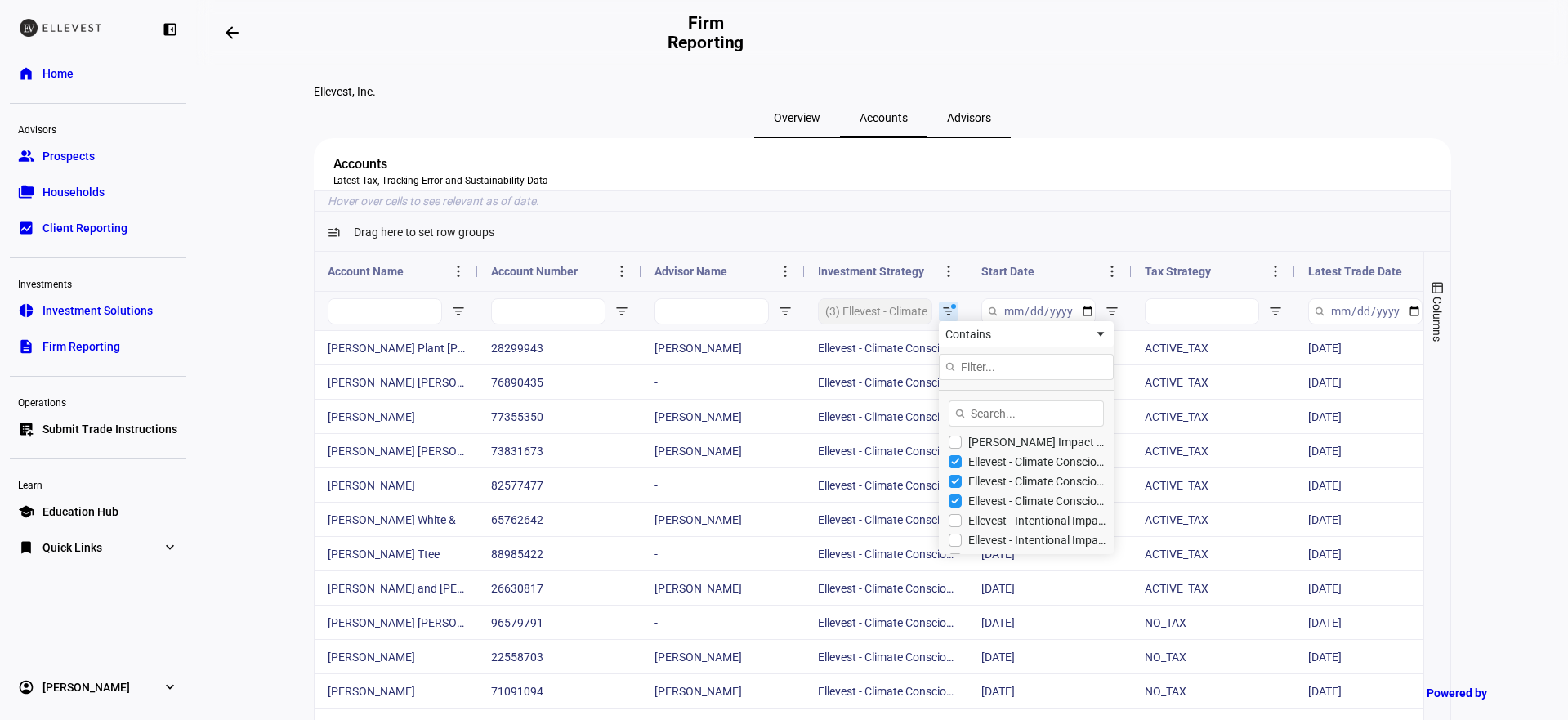
click at [1028, 252] on div "Drag here to set row groups" at bounding box center [882, 232] width 1136 height 40
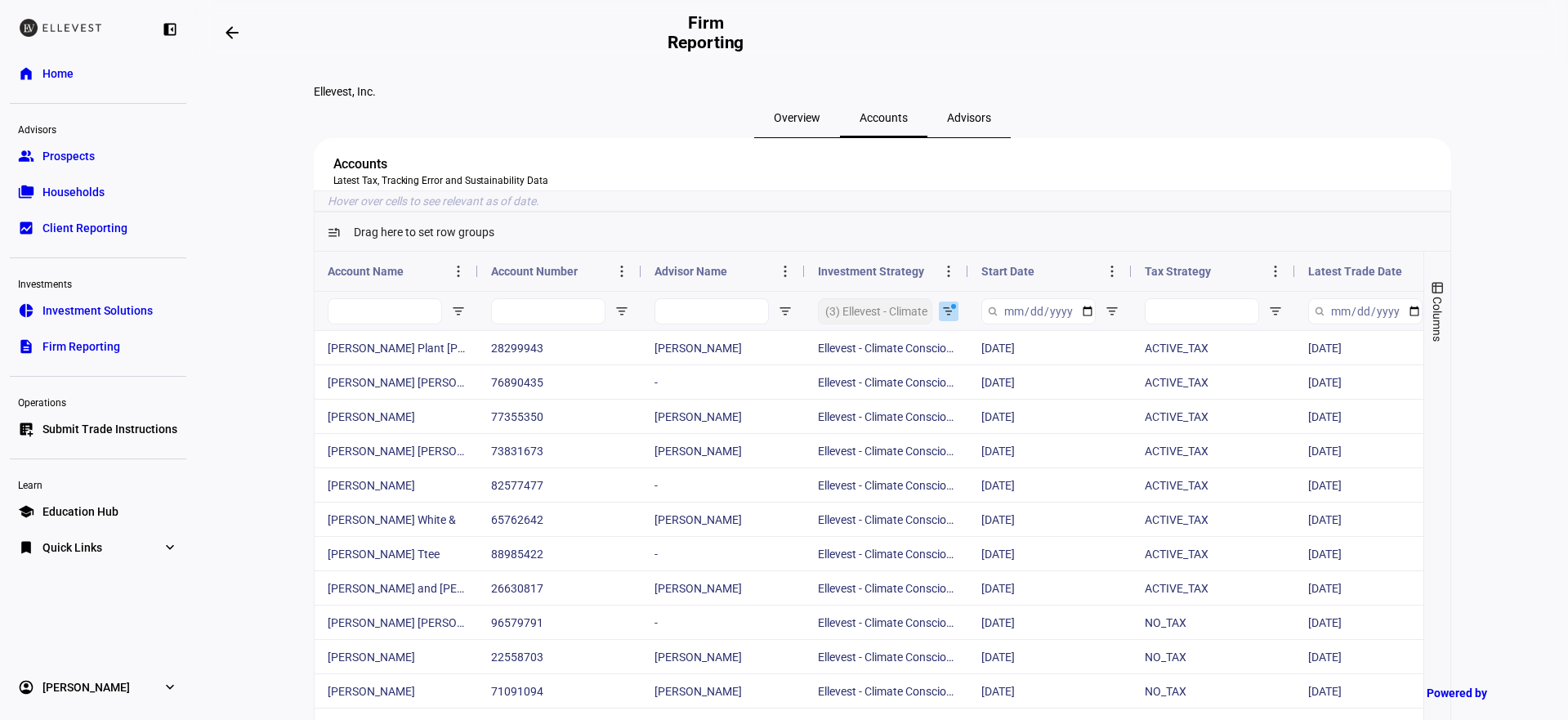
click at [942, 318] on span "Open Filter Menu" at bounding box center [948, 311] width 13 height 13
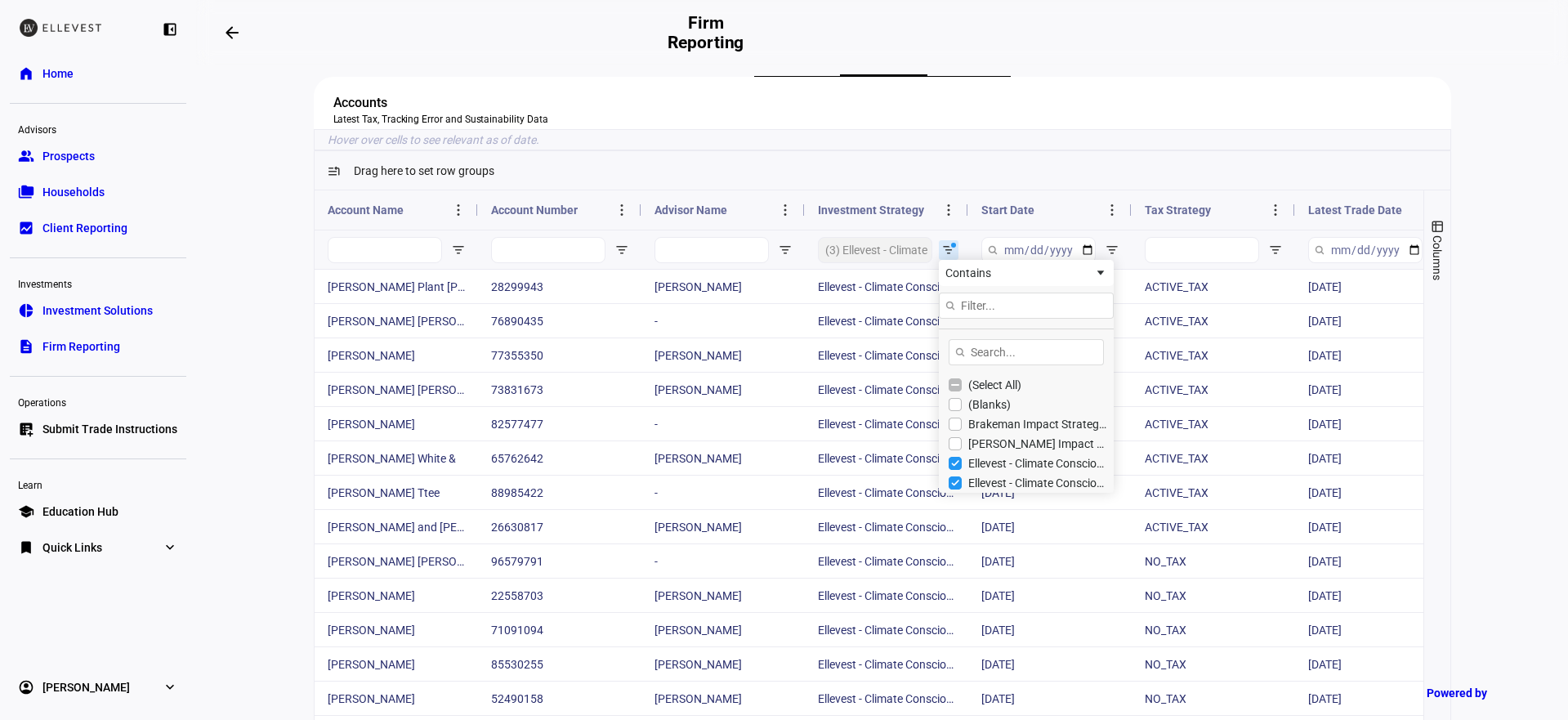
click at [1002, 150] on ethic-grid-insight-help-text "Hover over cells to see relevant as of date." at bounding box center [882, 139] width 1138 height 21
